Goal: Task Accomplishment & Management: Use online tool/utility

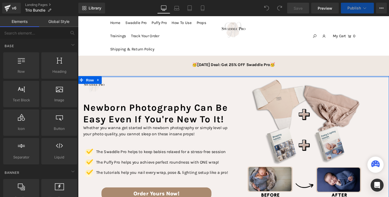
select select "Quiet"
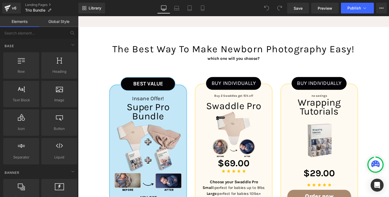
scroll to position [810, 0]
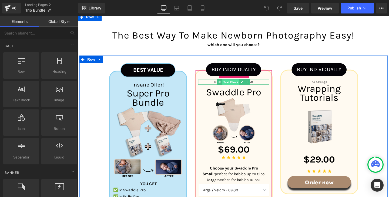
click at [239, 83] on span "Text Block" at bounding box center [239, 86] width 18 height 6
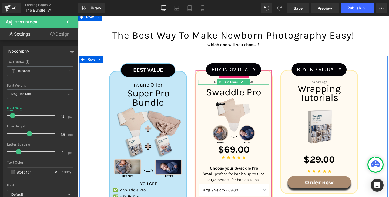
click at [267, 83] on p "Buy 2 Swaddles get 15% off" at bounding box center [241, 85] width 75 height 5
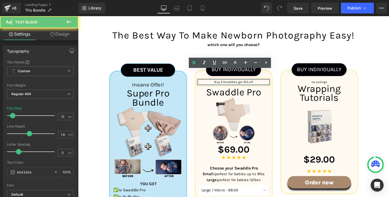
click at [267, 83] on p "Buy 2 Swaddles get 15% off" at bounding box center [241, 85] width 75 height 5
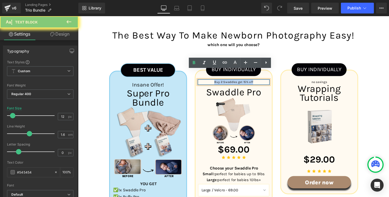
click at [267, 83] on p "Buy 2 Swaddles get 15% off" at bounding box center [241, 85] width 75 height 5
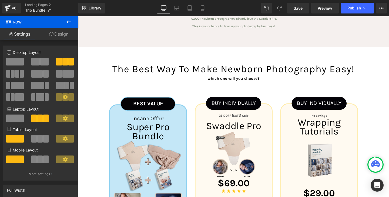
scroll to position [756, 0]
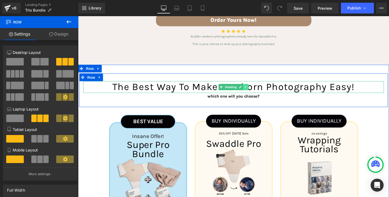
click at [253, 89] on icon at bounding box center [254, 90] width 3 height 3
click at [250, 89] on icon at bounding box center [251, 90] width 3 height 3
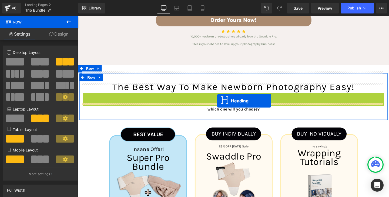
drag, startPoint x: 226, startPoint y: 92, endPoint x: 224, endPoint y: 105, distance: 13.1
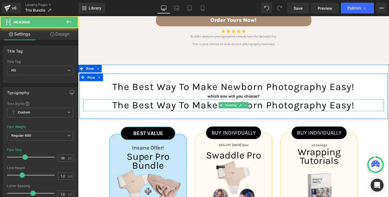
click at [223, 104] on h3 "The best way to make newborn photography easy!" at bounding box center [241, 110] width 316 height 12
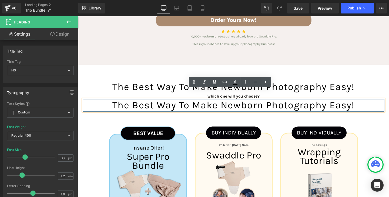
click at [221, 104] on h3 "The best way to make newborn photography easy!" at bounding box center [241, 110] width 316 height 12
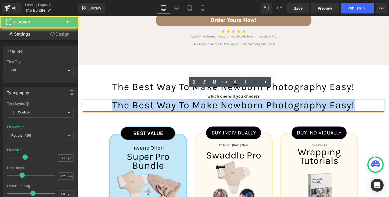
click at [221, 104] on h3 "The best way to make newborn photography easy!" at bounding box center [241, 110] width 316 height 12
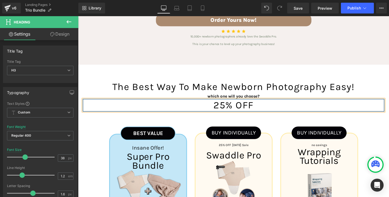
click at [221, 104] on h3 "25% OFF" at bounding box center [241, 110] width 316 height 12
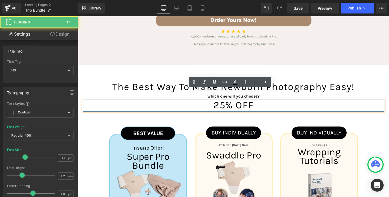
click at [218, 104] on h3 "25% OFF" at bounding box center [241, 110] width 316 height 12
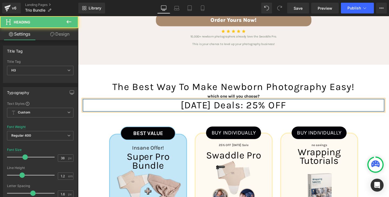
click at [311, 104] on h3 "[DATE] deals: 25% OFF" at bounding box center [241, 110] width 316 height 12
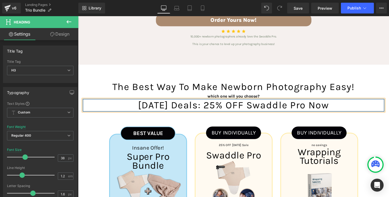
click at [295, 104] on h3 "[DATE] deals: 25% OFF Swaddle Pro now" at bounding box center [241, 110] width 316 height 12
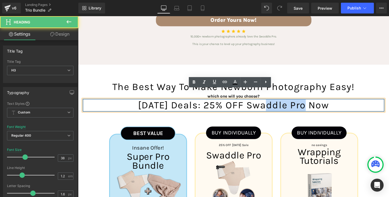
click at [295, 104] on h3 "[DATE] deals: 25% OFF Swaddle Pro now" at bounding box center [241, 110] width 316 height 12
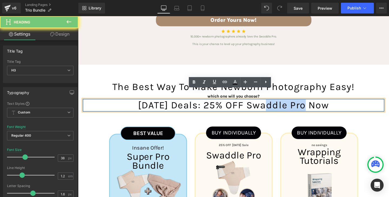
click at [295, 104] on h3 "[DATE] deals: 25% OFF Swaddle Pro now" at bounding box center [241, 110] width 316 height 12
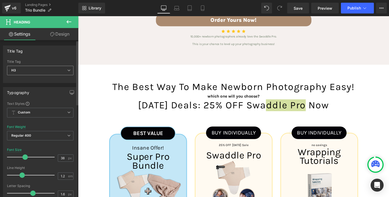
click at [60, 69] on span "H3" at bounding box center [40, 70] width 66 height 9
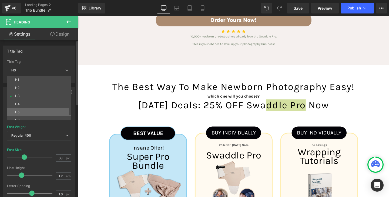
click at [41, 110] on li "H5" at bounding box center [40, 112] width 67 height 8
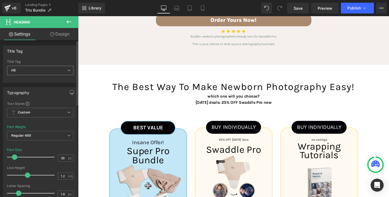
click at [50, 70] on span "H5" at bounding box center [40, 70] width 66 height 9
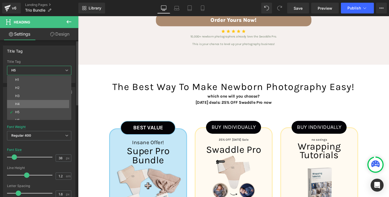
click at [38, 101] on li "H4" at bounding box center [40, 104] width 67 height 8
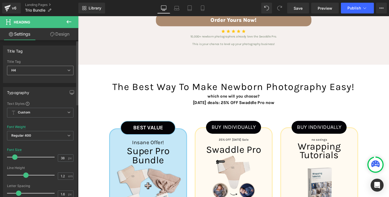
click at [46, 70] on span "H4" at bounding box center [40, 70] width 66 height 9
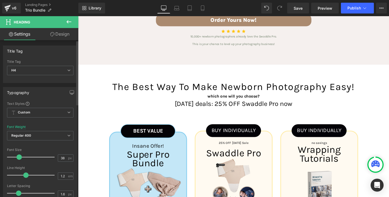
drag, startPoint x: 17, startPoint y: 157, endPoint x: 21, endPoint y: 157, distance: 4.1
click at [21, 157] on span at bounding box center [18, 157] width 5 height 5
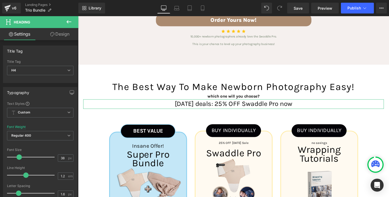
drag, startPoint x: 56, startPoint y: 36, endPoint x: 48, endPoint y: 50, distance: 16.1
click at [56, 36] on link "Design" at bounding box center [59, 34] width 39 height 12
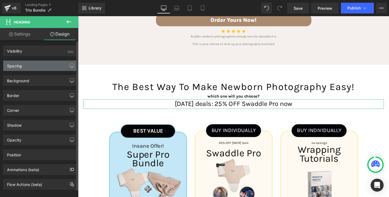
click at [39, 68] on div "Spacing" at bounding box center [40, 66] width 74 height 10
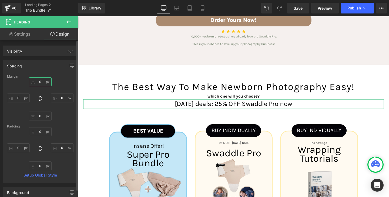
click at [39, 83] on input "text" at bounding box center [40, 81] width 23 height 9
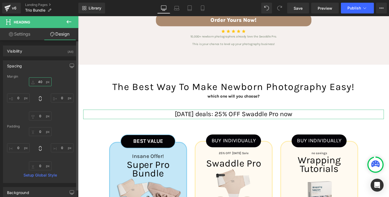
type input "40"
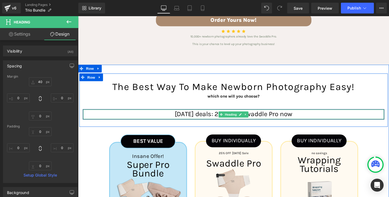
click at [297, 114] on h4 "[DATE] deals: 25% OFF Swaddle Pro now" at bounding box center [241, 119] width 316 height 10
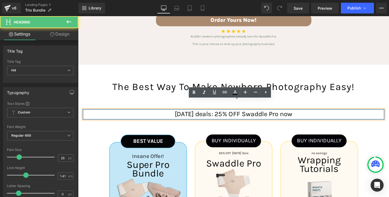
click at [176, 114] on h4 "[DATE] deals: 25% OFF Swaddle Pro now" at bounding box center [241, 119] width 316 height 10
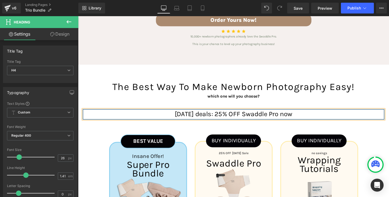
click at [194, 114] on h4 "[DATE] deals: 25% OFF Swaddle Pro now" at bounding box center [241, 119] width 316 height 10
click at [210, 114] on h4 "[DATE] deals: 25% OFF Swaddle Pro now" at bounding box center [241, 119] width 316 height 10
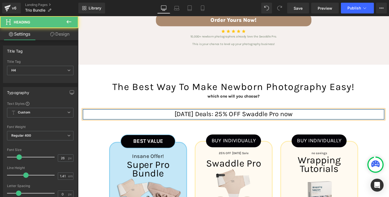
click at [297, 114] on h4 "[DATE] Deals: 25% OFF Swaddle Pro now" at bounding box center [241, 119] width 316 height 10
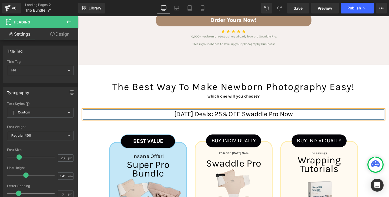
click at [320, 114] on h4 "[DATE] Deals: 25% OFF Swaddle Pro Now" at bounding box center [241, 119] width 316 height 10
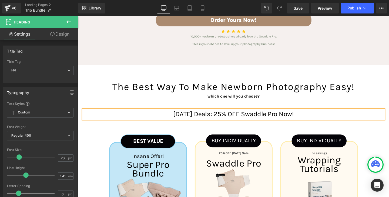
click at [388, 121] on div "The best way to make newborn photography easy! Heading which one will you choos…" at bounding box center [241, 104] width 324 height 56
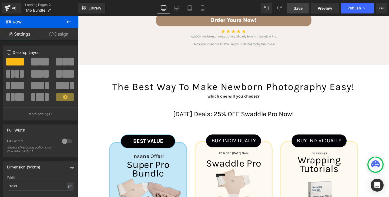
click at [299, 9] on span "Save" at bounding box center [297, 8] width 9 height 6
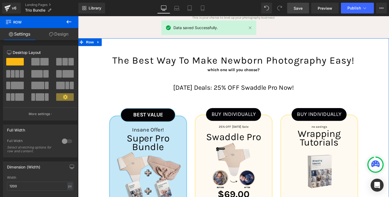
scroll to position [783, 0]
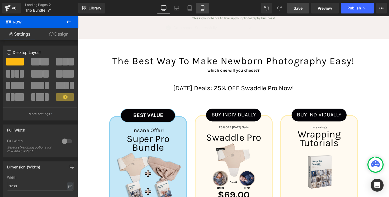
click at [204, 9] on icon at bounding box center [202, 8] width 3 height 5
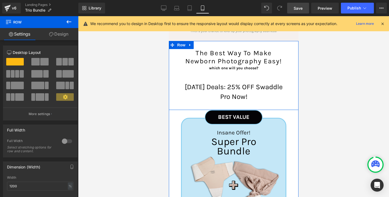
scroll to position [1031, 0]
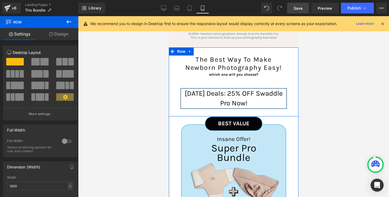
click at [239, 89] on div "[DATE] Deals: 25% OFF Swaddle Pro Now! Heading" at bounding box center [233, 99] width 105 height 20
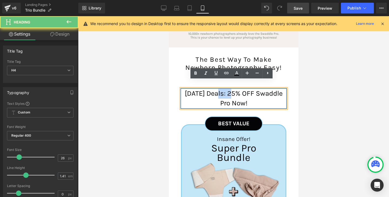
click at [239, 89] on h4 "[DATE] Deals: 25% OFF Swaddle Pro Now!" at bounding box center [233, 99] width 105 height 20
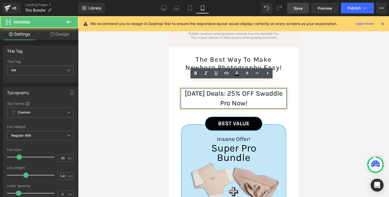
click at [246, 89] on h4 "[DATE] Deals: 25% OFF Swaddle Pro Now!" at bounding box center [233, 99] width 105 height 20
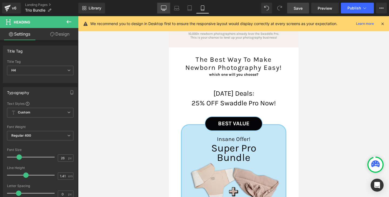
click at [164, 10] on icon at bounding box center [163, 7] width 5 height 5
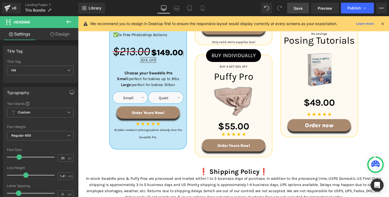
scroll to position [780, 0]
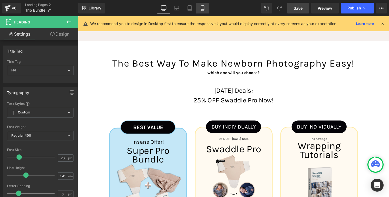
click at [199, 9] on link "Mobile" at bounding box center [202, 8] width 13 height 11
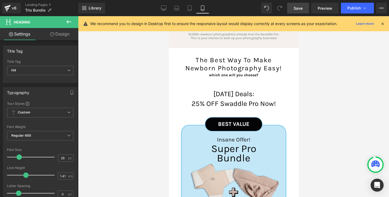
scroll to position [1032, 0]
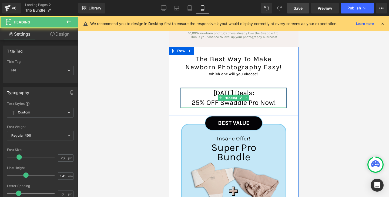
click at [257, 88] on h4 "[DATE] Deals:" at bounding box center [233, 93] width 105 height 10
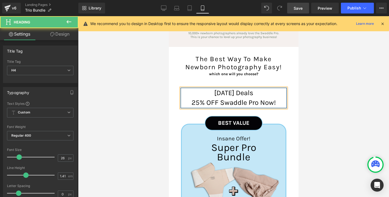
drag, startPoint x: 206, startPoint y: 85, endPoint x: 259, endPoint y: 85, distance: 52.6
click at [259, 88] on h4 "[DATE] Deals" at bounding box center [233, 93] width 105 height 10
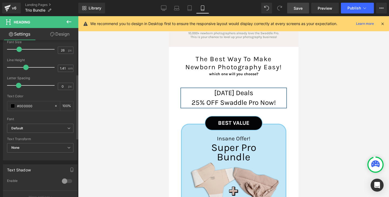
scroll to position [0, 0]
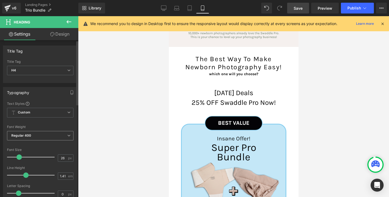
click at [55, 133] on span "Regular 400" at bounding box center [40, 135] width 66 height 9
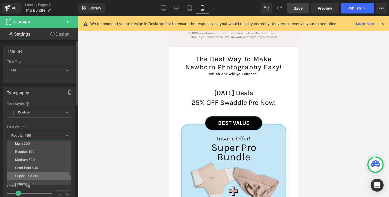
scroll to position [27, 0]
click at [38, 174] on li "Boldest 900" at bounding box center [40, 175] width 67 height 8
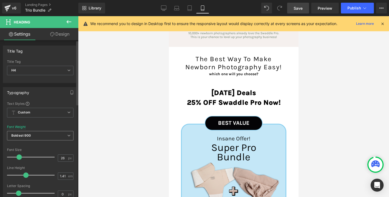
click at [49, 134] on span "Boldest 900" at bounding box center [40, 135] width 66 height 9
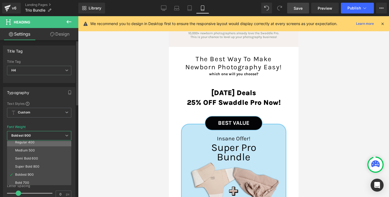
click at [44, 142] on li "Regular 400" at bounding box center [40, 142] width 67 height 8
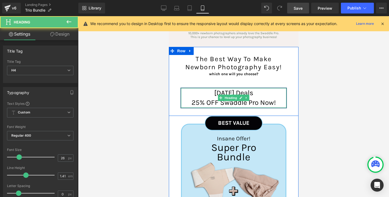
click at [232, 88] on h4 "[DATE] Deals" at bounding box center [233, 93] width 105 height 10
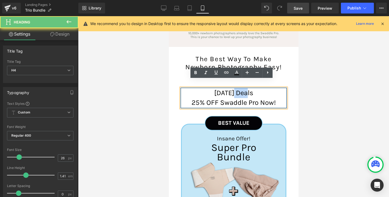
click at [232, 88] on h4 "[DATE] Deals" at bounding box center [233, 93] width 105 height 10
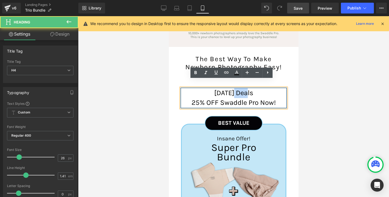
drag, startPoint x: 206, startPoint y: 84, endPoint x: 256, endPoint y: 87, distance: 50.3
click at [256, 88] on h4 "[DATE] Deals" at bounding box center [233, 93] width 105 height 10
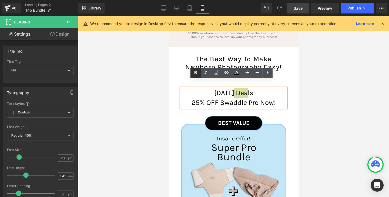
click at [196, 73] on icon at bounding box center [195, 72] width 2 height 3
click at [336, 80] on div at bounding box center [233, 106] width 311 height 181
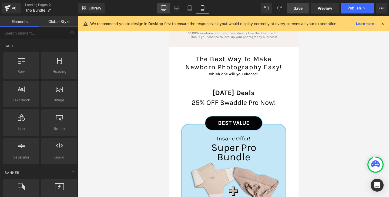
click at [165, 8] on icon at bounding box center [163, 7] width 5 height 5
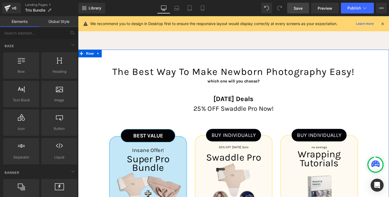
scroll to position [771, 0]
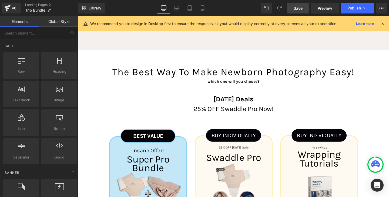
click at [302, 11] on link "Save" at bounding box center [298, 8] width 22 height 11
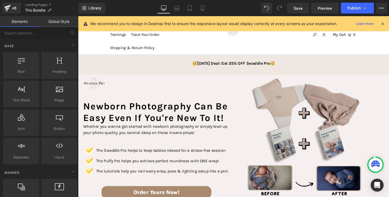
scroll to position [0, 0]
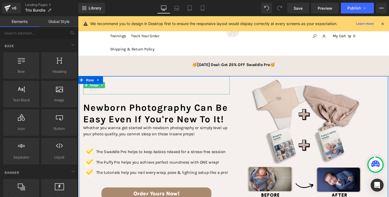
click at [223, 96] on div at bounding box center [160, 88] width 154 height 19
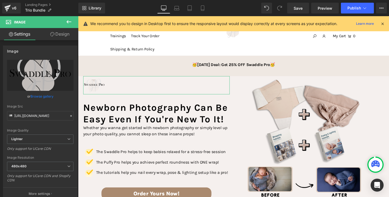
click at [66, 32] on link "Design" at bounding box center [59, 34] width 39 height 12
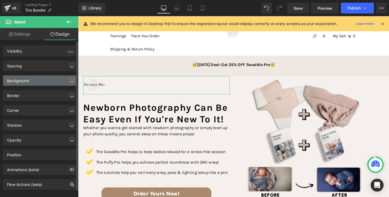
click at [41, 81] on div "Background" at bounding box center [40, 81] width 74 height 10
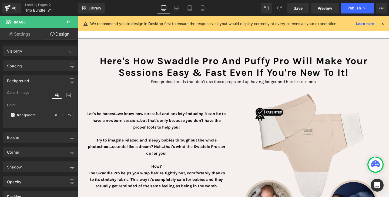
scroll to position [243, 0]
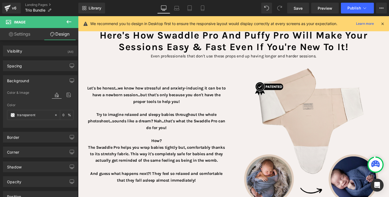
click at [93, 65] on div "Here's how Swaddle Pro and Puffy Pro will make your sessions easy & Fast even i…" at bounding box center [241, 46] width 324 height 48
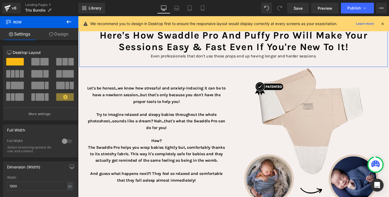
click at [57, 32] on link "Design" at bounding box center [58, 34] width 39 height 12
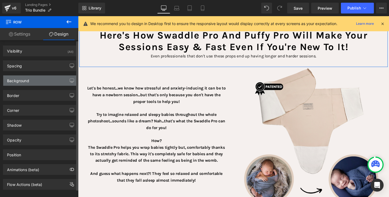
click at [42, 79] on div "Background" at bounding box center [40, 81] width 74 height 10
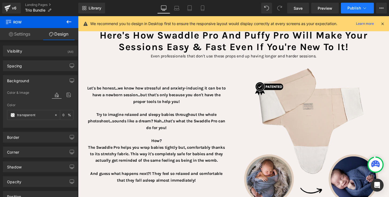
click at [354, 10] on span "Publish" at bounding box center [353, 8] width 13 height 4
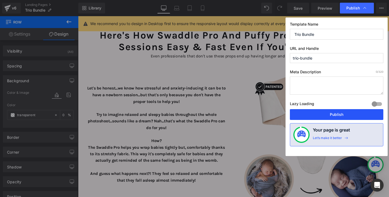
click at [343, 116] on button "Publish" at bounding box center [336, 114] width 93 height 11
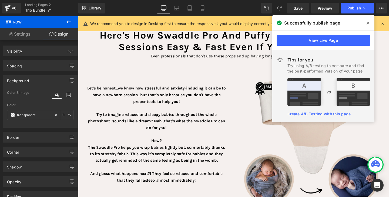
click at [292, 47] on div "View Live Page" at bounding box center [323, 40] width 102 height 19
click at [291, 43] on link "View Live Page" at bounding box center [322, 40] width 93 height 11
